Goal: Information Seeking & Learning: Learn about a topic

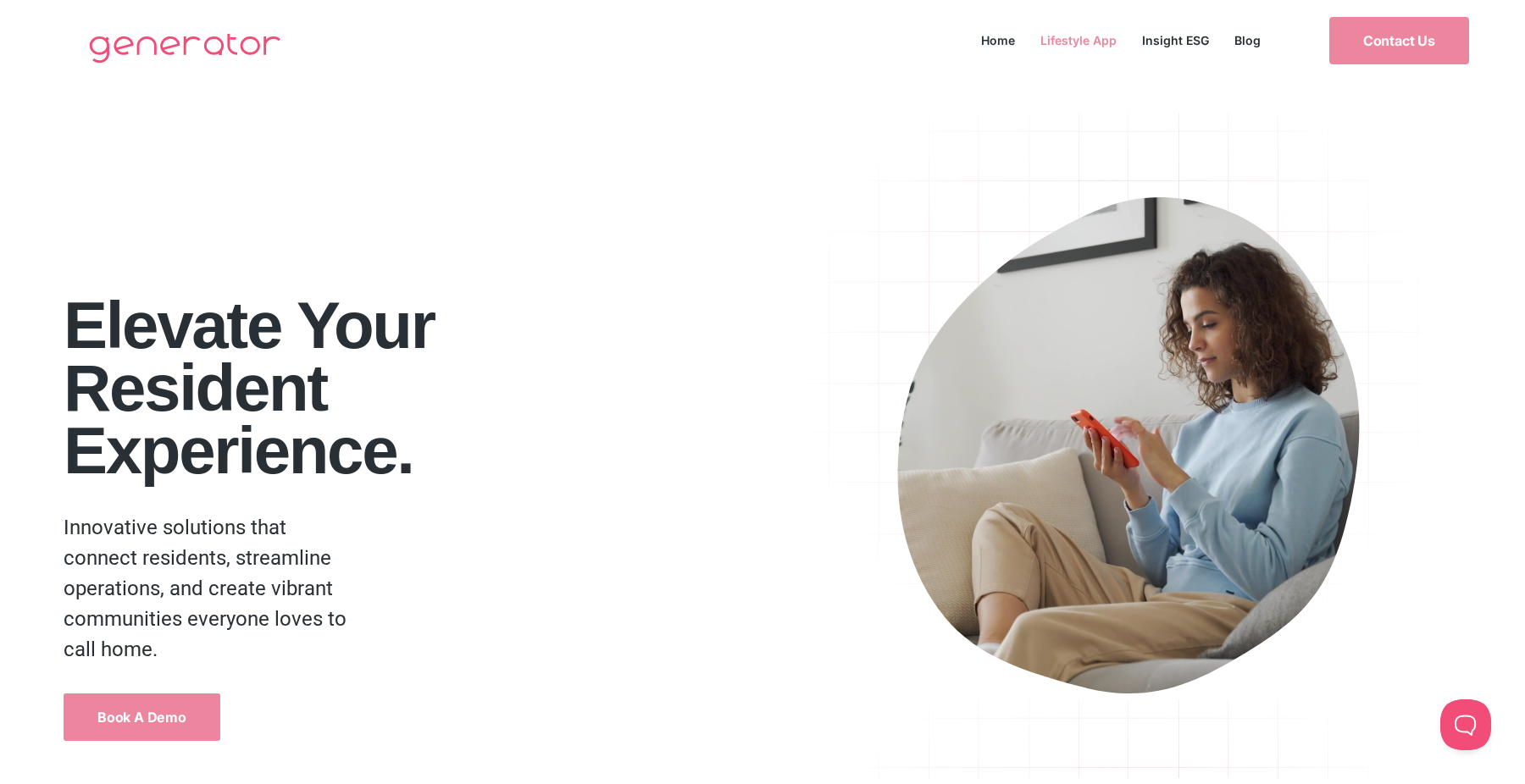
click at [1089, 41] on link "Lifestyle App" at bounding box center [1078, 40] width 101 height 23
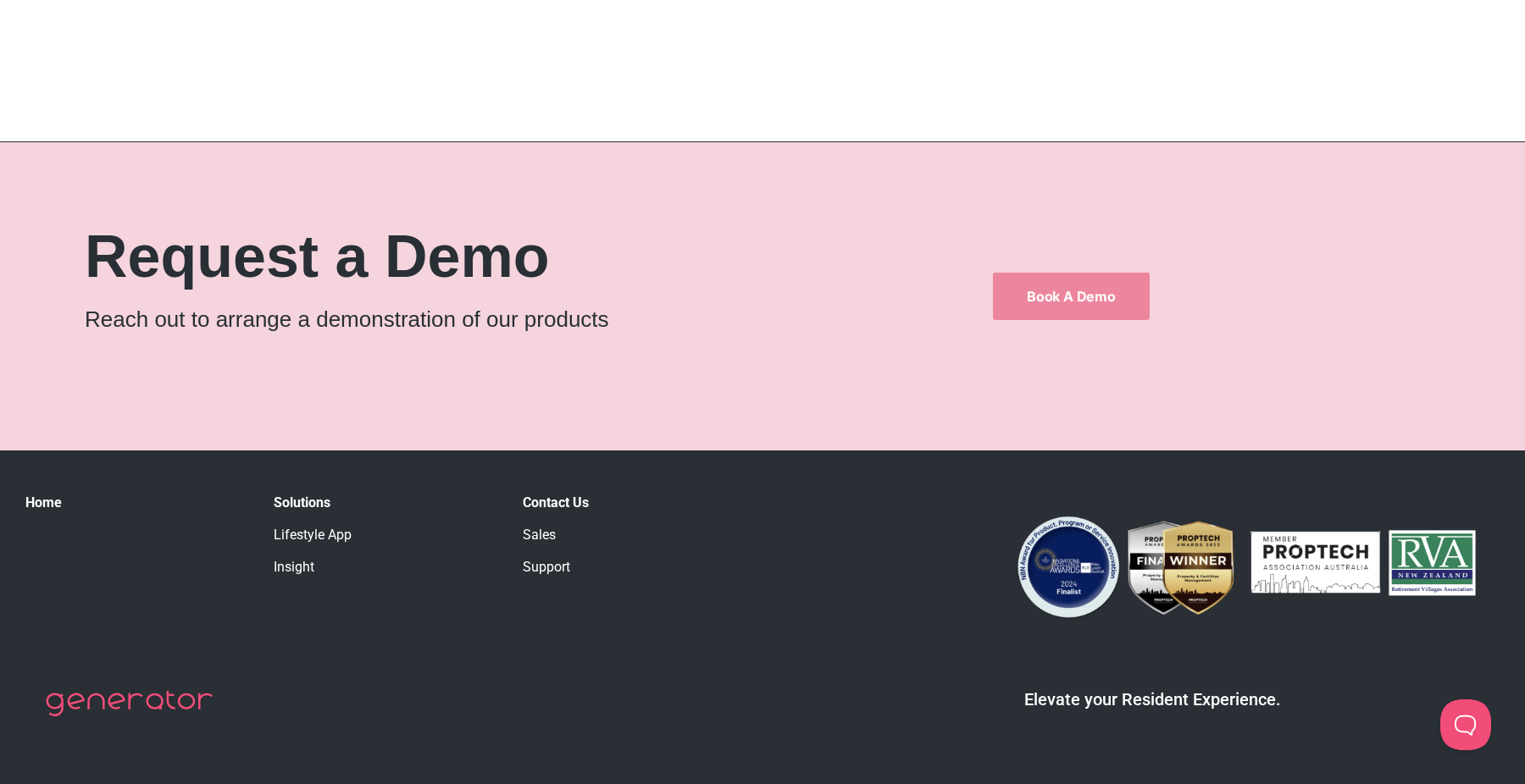
scroll to position [2806, 0]
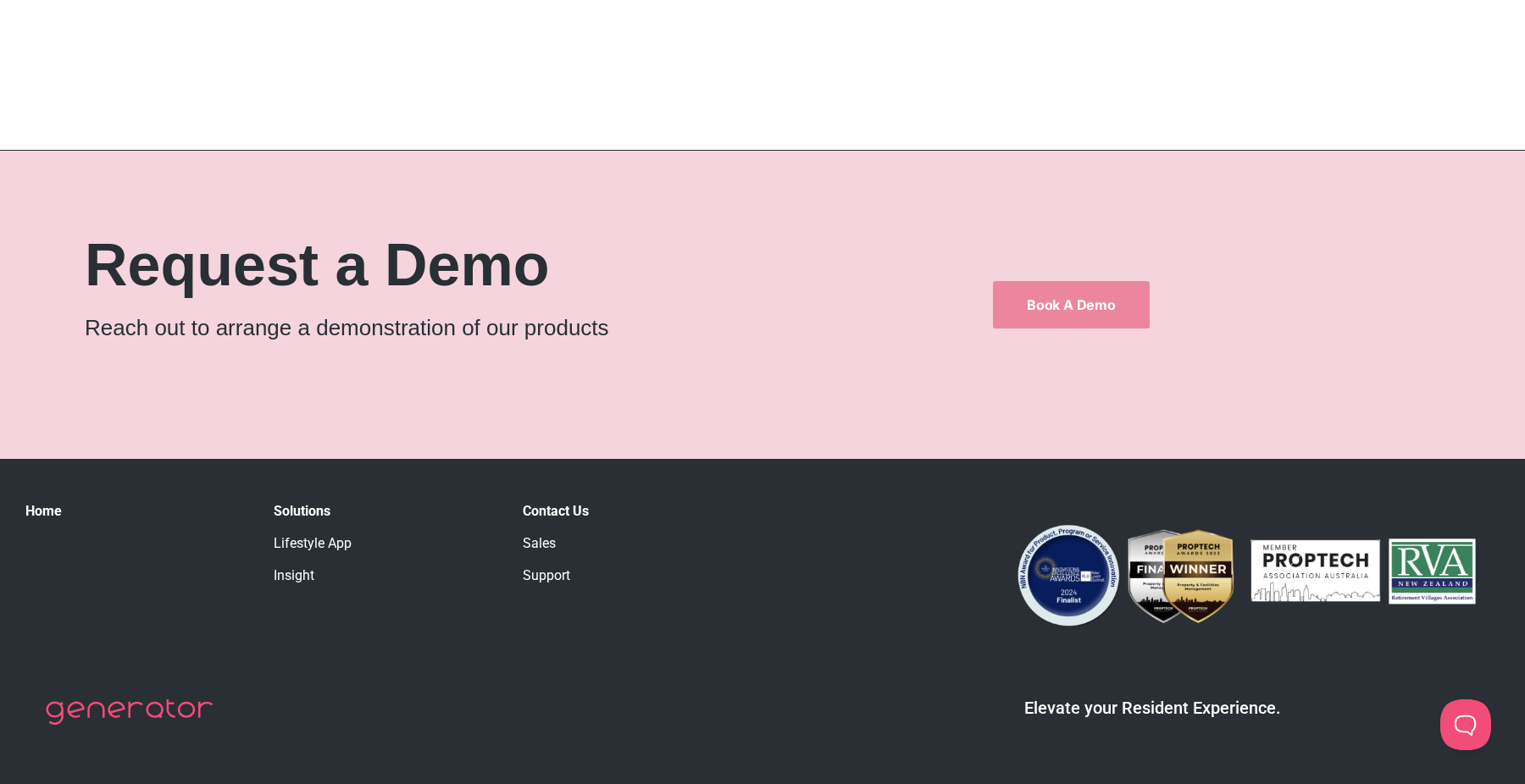
click at [301, 568] on link "Insight" at bounding box center [294, 576] width 41 height 16
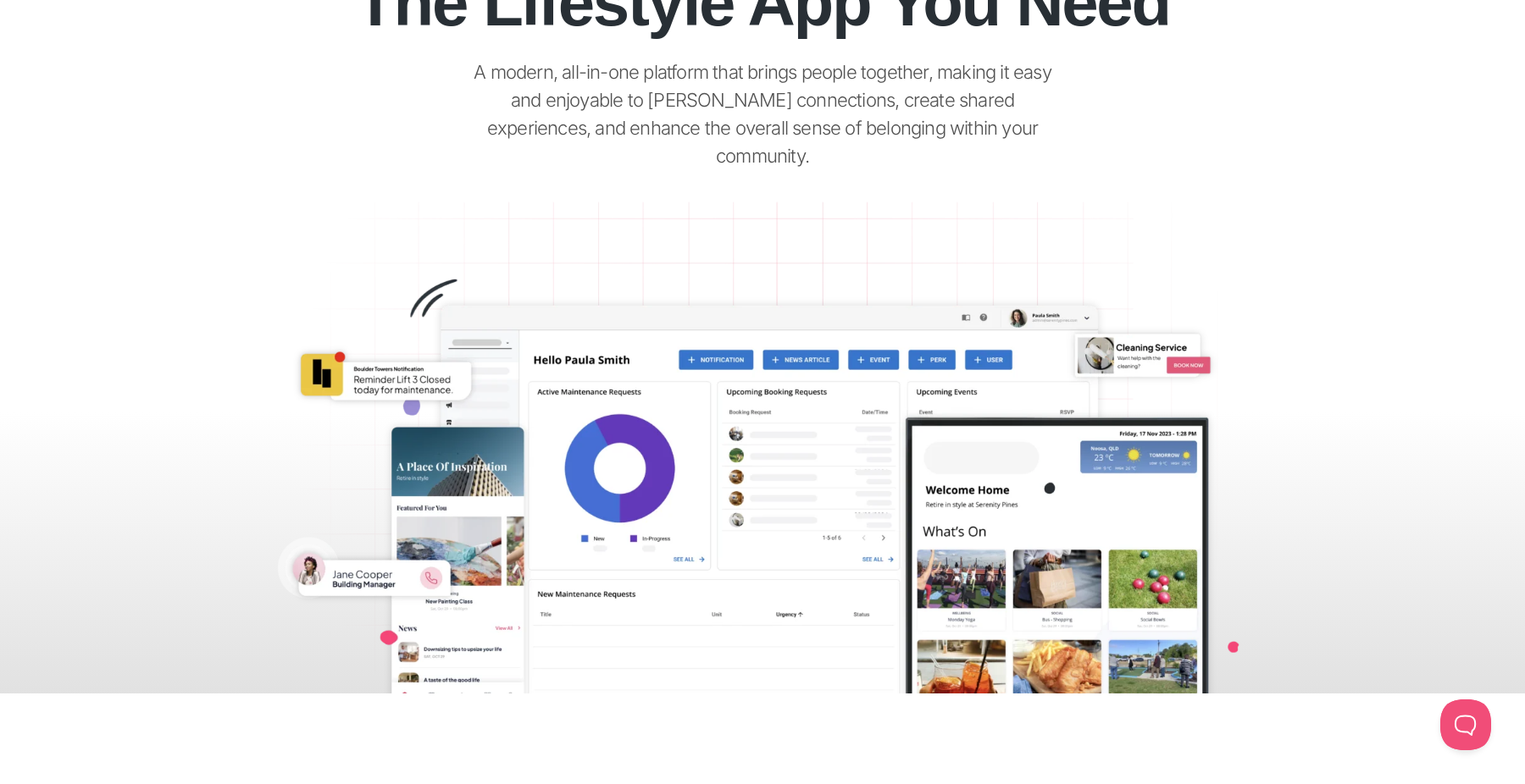
scroll to position [0, 0]
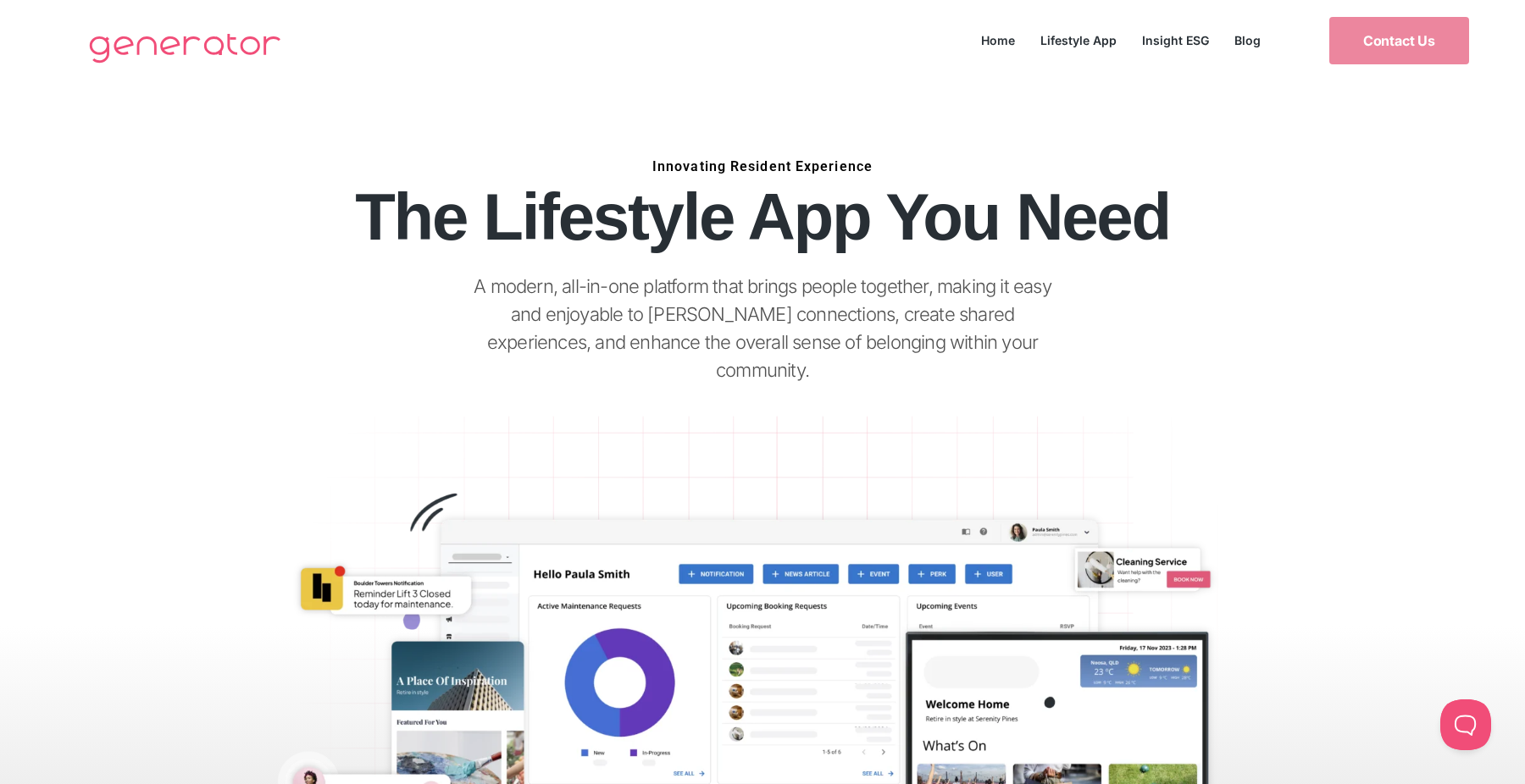
click at [235, 316] on div "Innovating Resident Experience The Lifestyle App You Need A modern, all-in-one …" at bounding box center [762, 296] width 1220 height 277
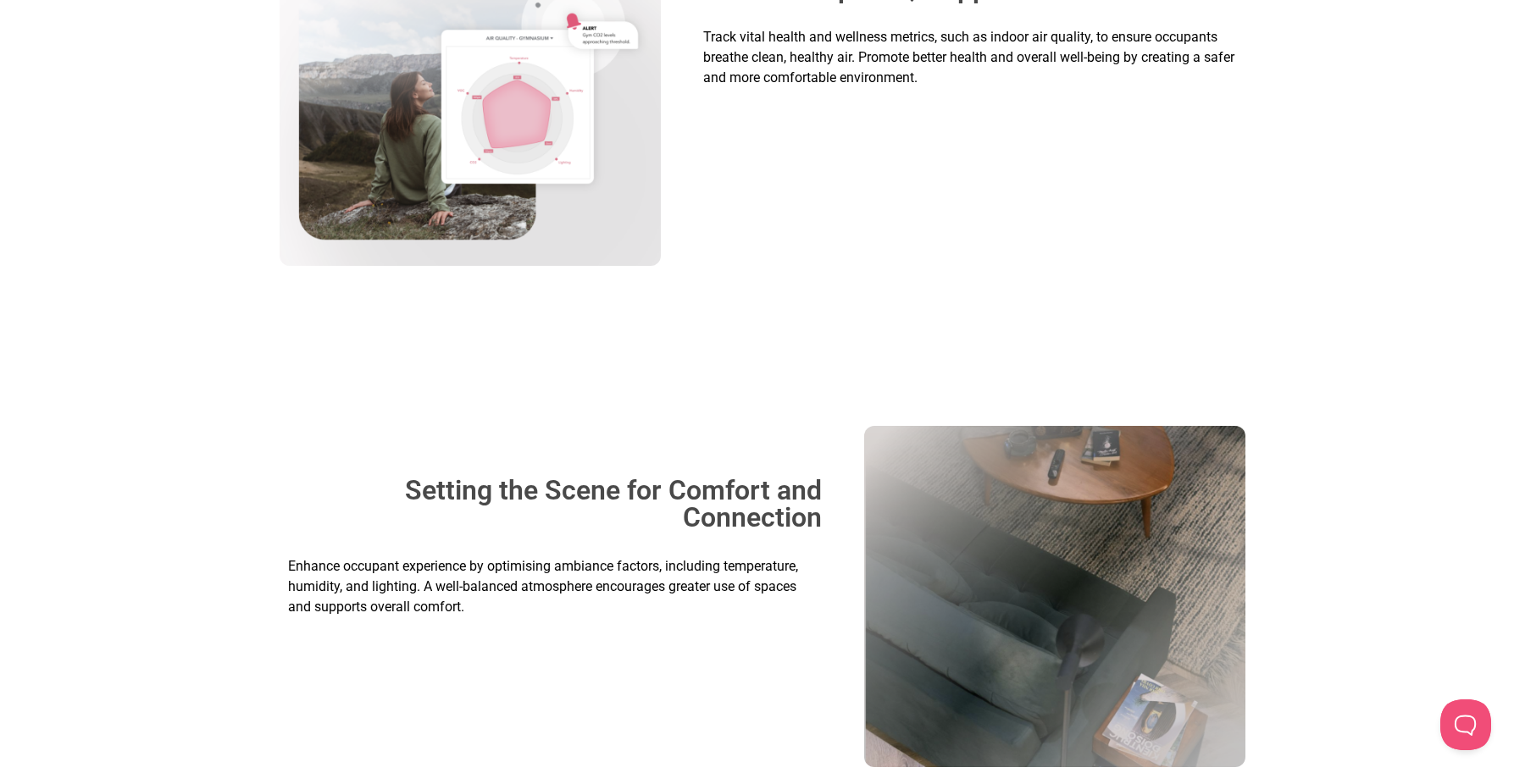
scroll to position [1874, 0]
